Goal: Navigation & Orientation: Find specific page/section

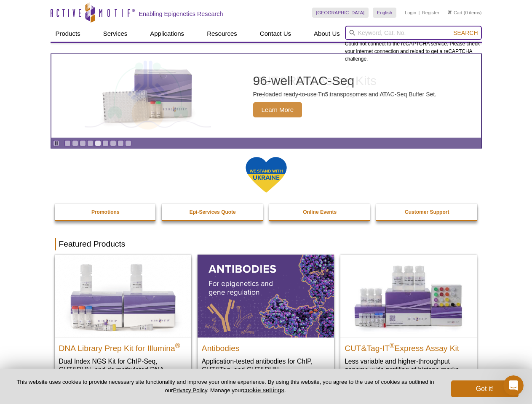
click at [413, 33] on input "search" at bounding box center [413, 33] width 137 height 14
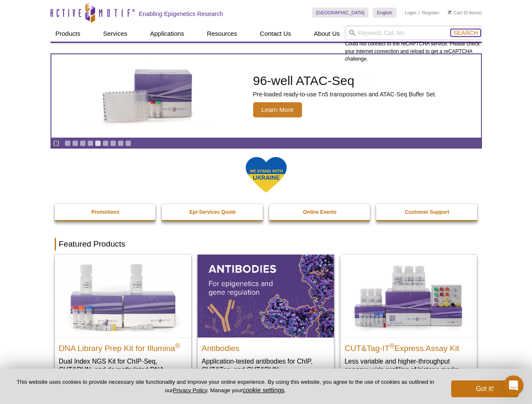
click at [465, 33] on span "Search" at bounding box center [465, 32] width 24 height 7
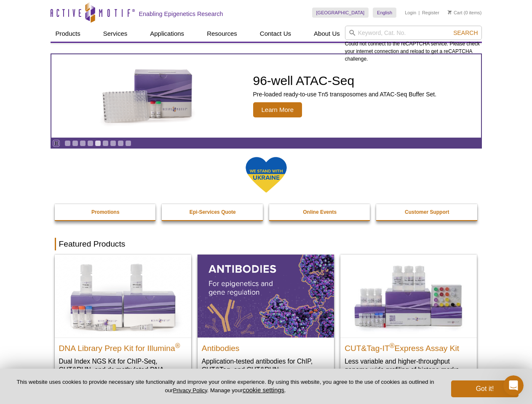
click at [56, 143] on icon "Pause" at bounding box center [55, 143] width 5 height 5
click at [67, 143] on link "Go to slide 1" at bounding box center [67, 143] width 6 height 6
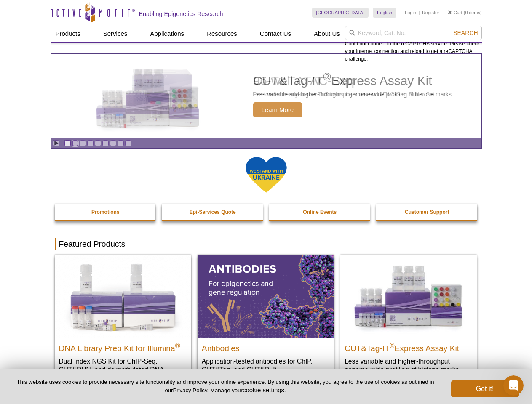
click at [75, 143] on link "Go to slide 2" at bounding box center [75, 143] width 6 height 6
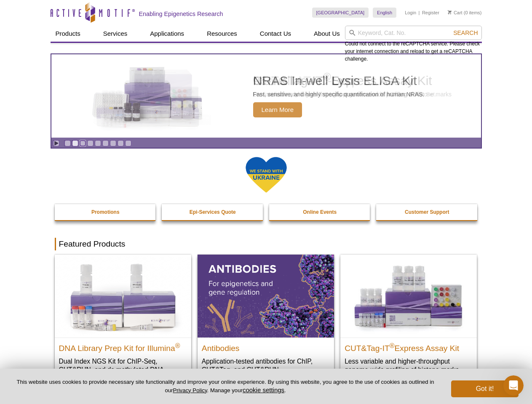
click at [83, 143] on link "Go to slide 3" at bounding box center [83, 143] width 6 height 6
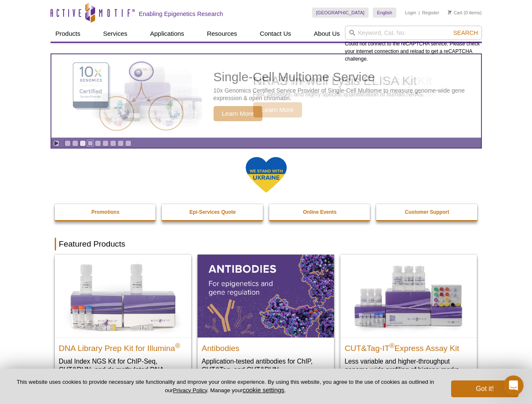
click at [90, 143] on link "Go to slide 4" at bounding box center [90, 143] width 6 height 6
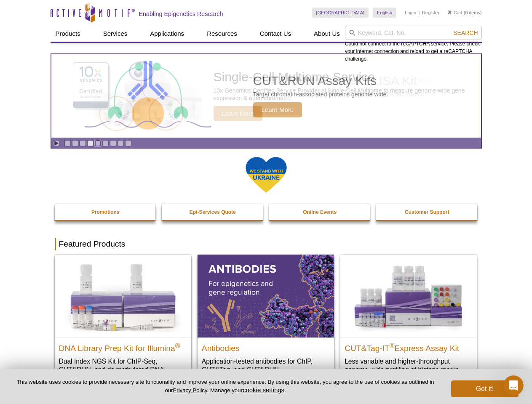
click at [98, 143] on link "Go to slide 5" at bounding box center [98, 143] width 6 height 6
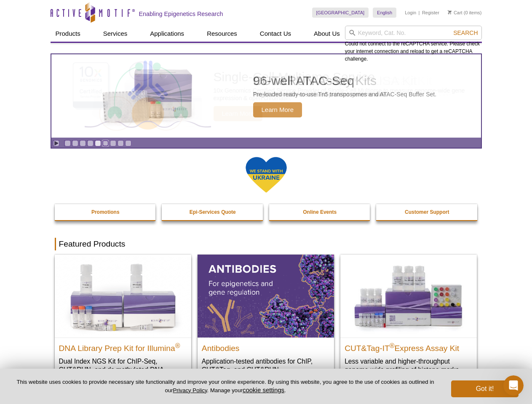
click at [105, 143] on link "Go to slide 6" at bounding box center [105, 143] width 6 height 6
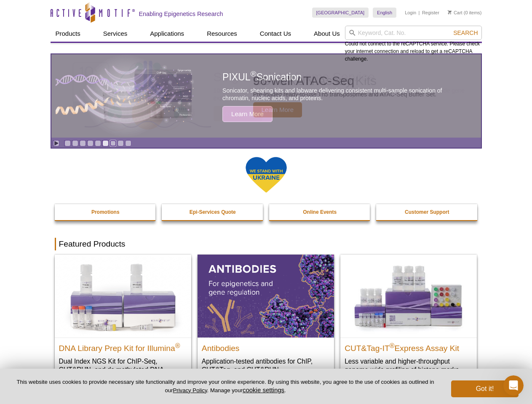
click at [113, 143] on link "Go to slide 7" at bounding box center [113, 143] width 6 height 6
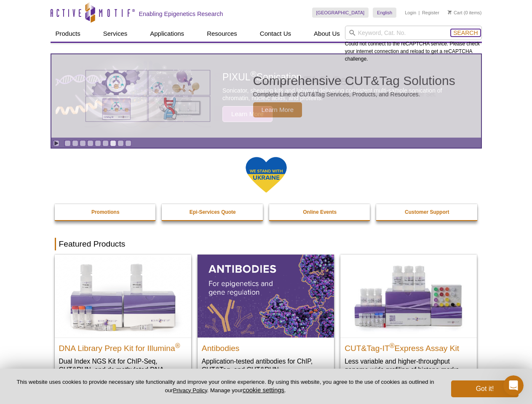
click at [465, 33] on span "Search" at bounding box center [465, 32] width 24 height 7
